Goal: Task Accomplishment & Management: Manage account settings

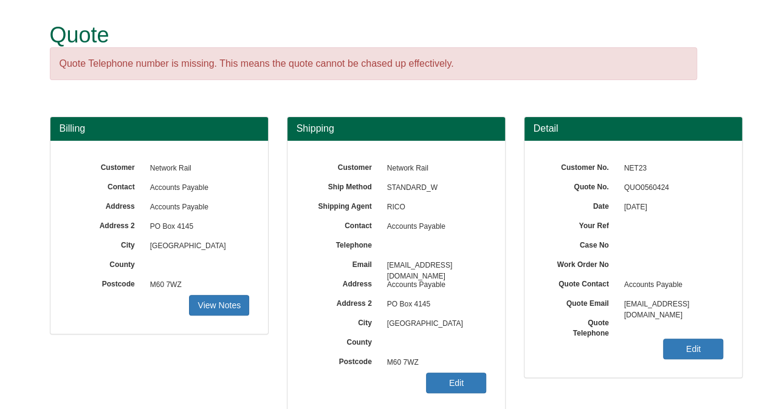
scroll to position [121, 0]
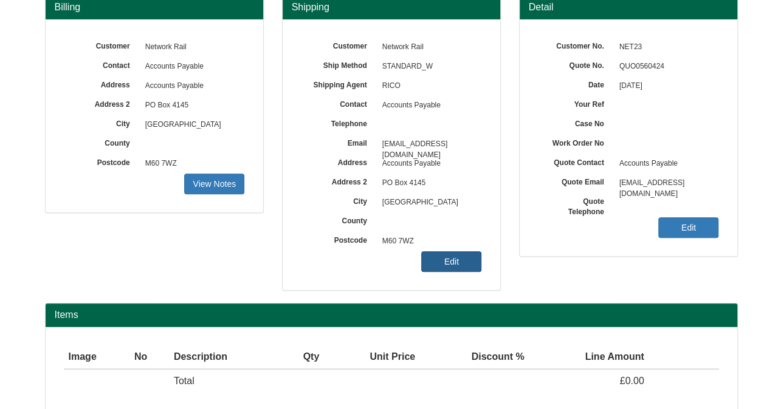
click at [454, 262] on link "Edit" at bounding box center [451, 261] width 60 height 21
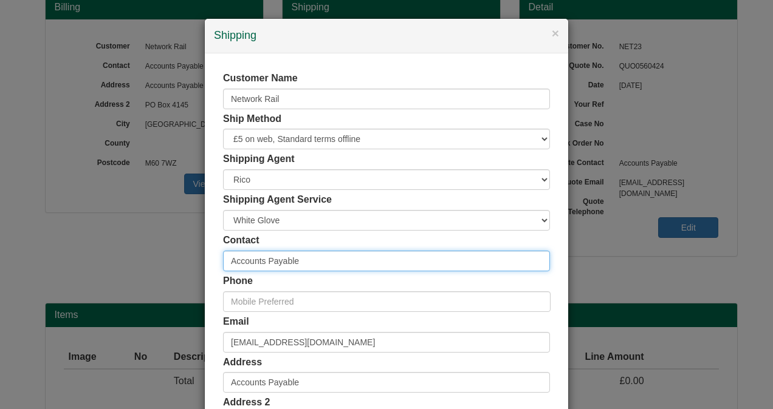
drag, startPoint x: 304, startPoint y: 253, endPoint x: 146, endPoint y: 260, distance: 157.5
click at [149, 260] on div "× Shipping Customer Name Network Rail Ship Method Free of Charge £5 Flat Rate £…" at bounding box center [386, 204] width 773 height 409
type input "[PERSON_NAME]"
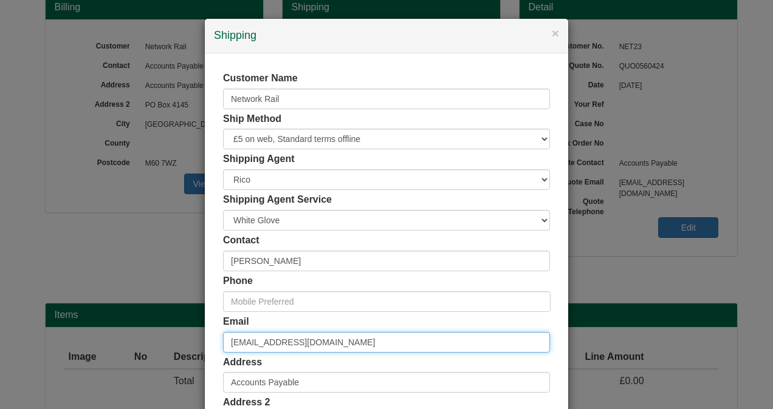
drag, startPoint x: 386, startPoint y: 344, endPoint x: 200, endPoint y: 355, distance: 185.6
click at [205, 355] on div "Customer Name Network Rail Ship Method Free of Charge £5 Flat Rate £7.50 Flat R…" at bounding box center [386, 333] width 363 height 561
paste input "[PERSON_NAME][EMAIL_ADDRESS][PERSON_NAME][DOMAIN_NAME]"
type input "[PERSON_NAME][EMAIL_ADDRESS][PERSON_NAME][DOMAIN_NAME]"
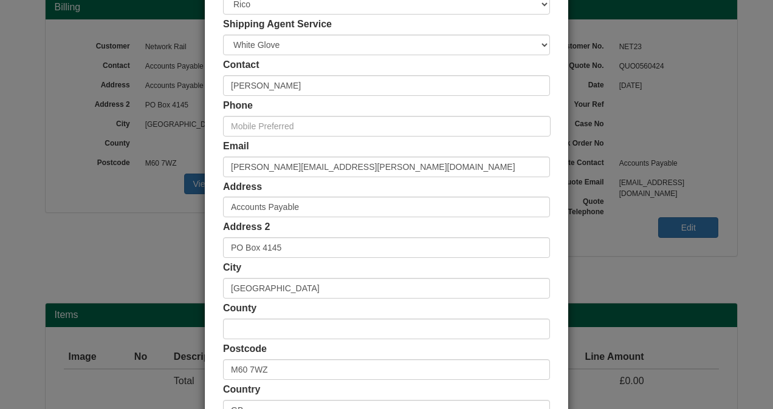
scroll to position [182, 0]
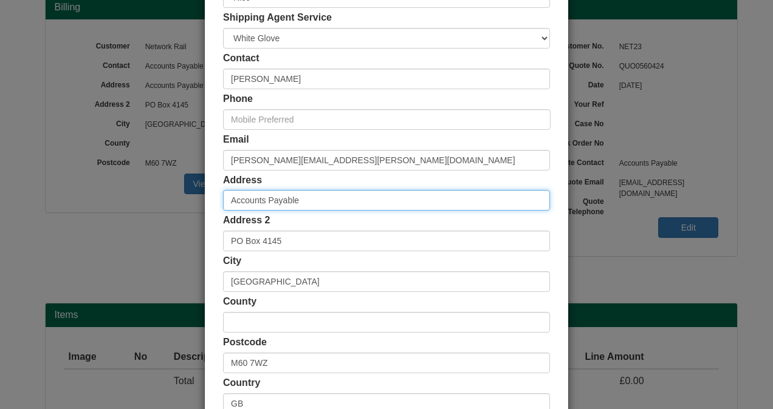
drag, startPoint x: 309, startPoint y: 202, endPoint x: 166, endPoint y: 201, distance: 143.4
click at [174, 216] on div "× Shipping Customer Name Network Rail Ship Method Free of Charge £5 Flat Rate £…" at bounding box center [386, 204] width 773 height 409
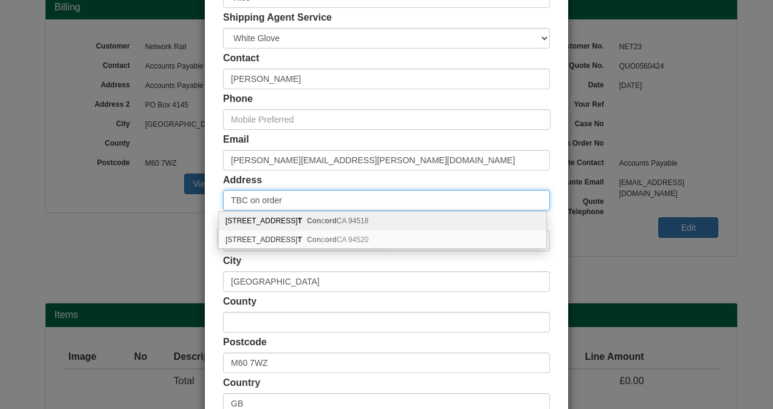
type input "TBC on order"
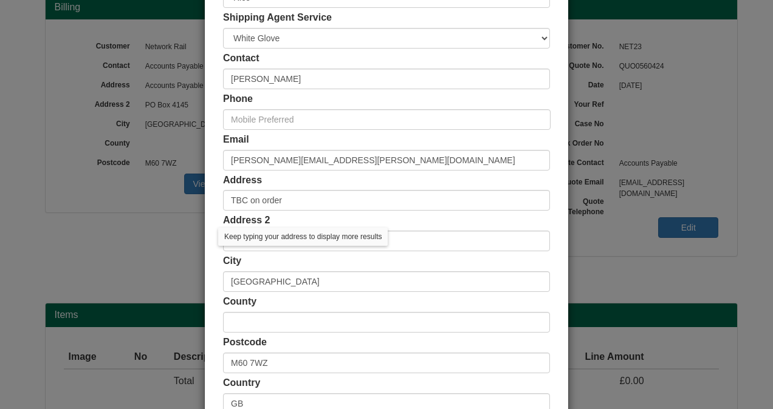
click at [215, 188] on div "Customer Name Network Rail Ship Method Free of Charge £5 Flat Rate £7.50 Flat R…" at bounding box center [386, 151] width 363 height 561
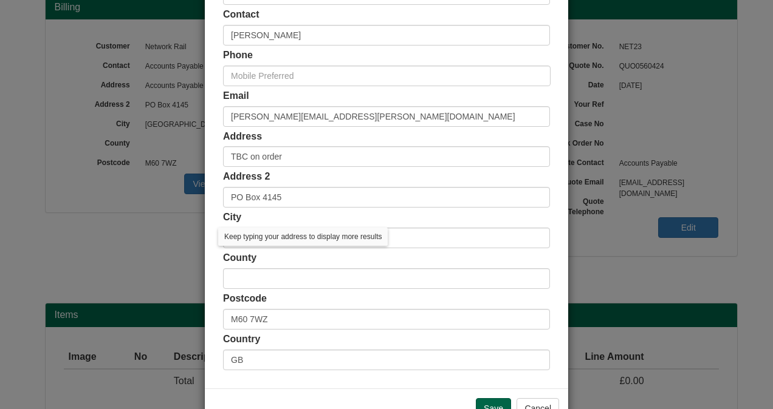
scroll to position [262, 0]
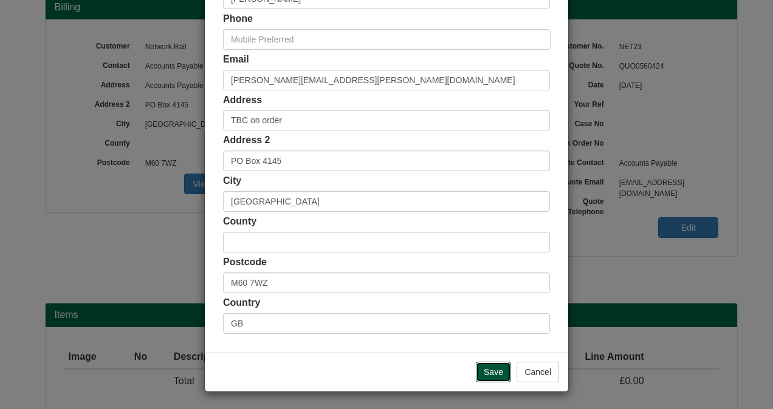
click at [499, 377] on input "Save" at bounding box center [493, 372] width 35 height 21
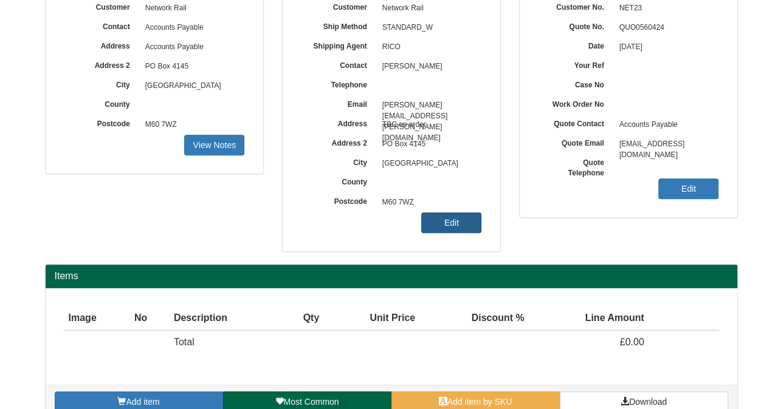
scroll to position [180, 0]
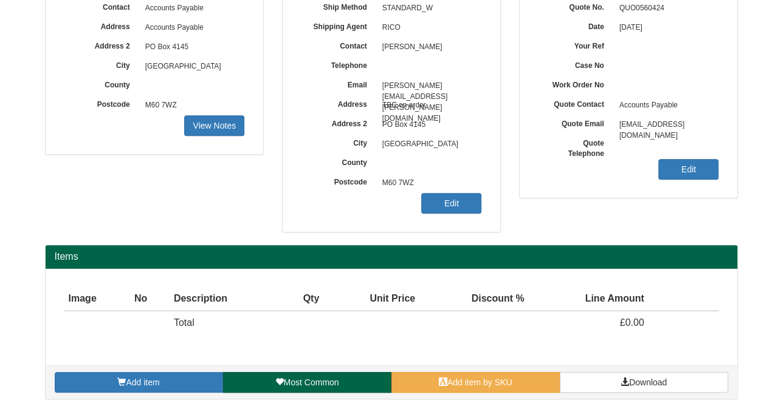
click at [459, 392] on div "Add item Most Common Add item by SKU Download" at bounding box center [391, 382] width 691 height 33
click at [460, 380] on span "Add item by SKU" at bounding box center [479, 383] width 65 height 10
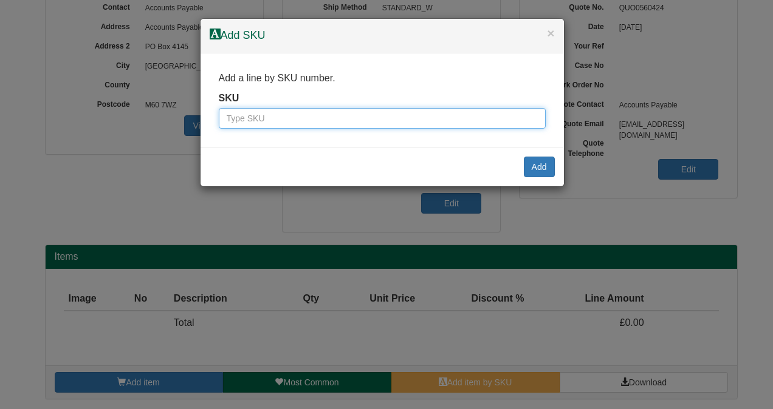
paste input "9787601BLA"
type input "9787601BLA"
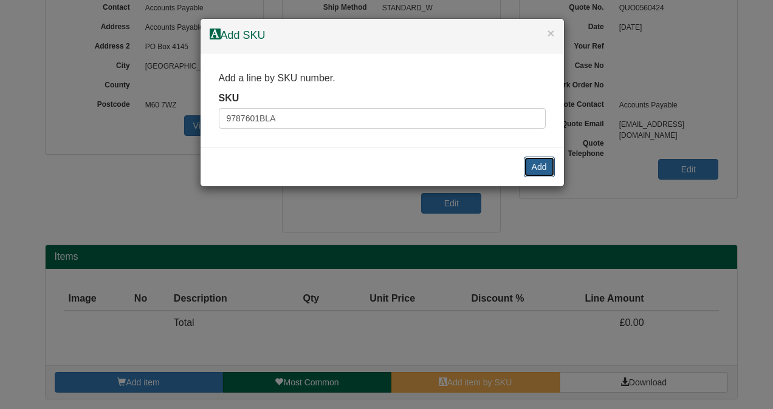
click at [531, 168] on button "Add" at bounding box center [539, 167] width 31 height 21
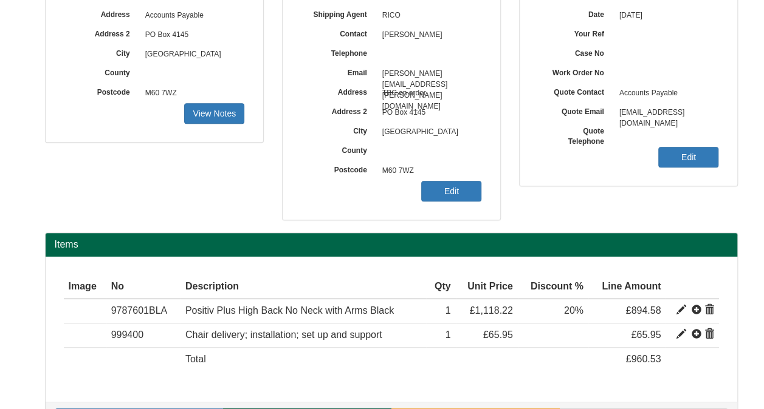
scroll to position [228, 0]
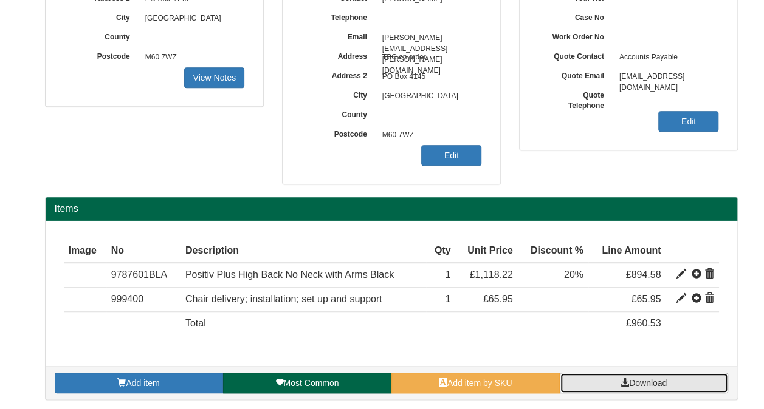
click at [627, 378] on span at bounding box center [624, 382] width 9 height 9
